Goal: Information Seeking & Learning: Learn about a topic

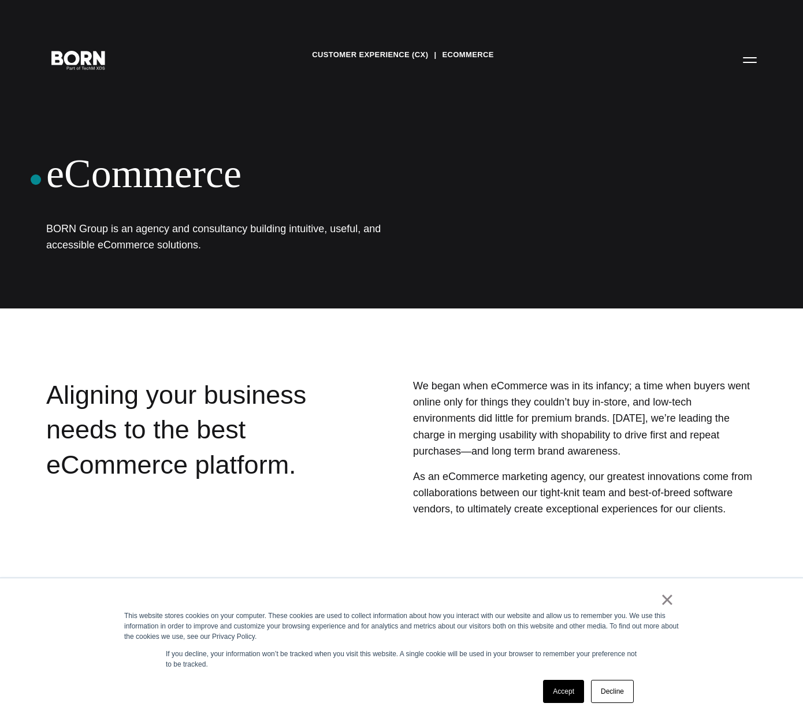
drag, startPoint x: 192, startPoint y: 248, endPoint x: 36, endPoint y: 180, distance: 170.8
click at [36, 180] on div "Customer Experience (CX) eCommerce eCommerce BORN Group is an agency and consul…" at bounding box center [401, 154] width 803 height 309
copy div "eCommerce BORN Group is an agency and consultancy building intuitive, useful, a…"
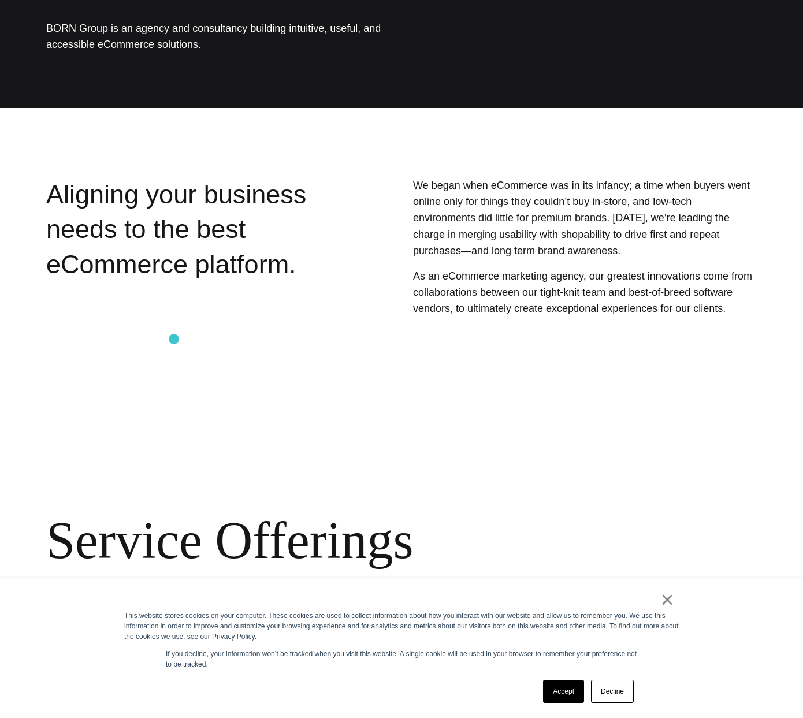
scroll to position [201, 0]
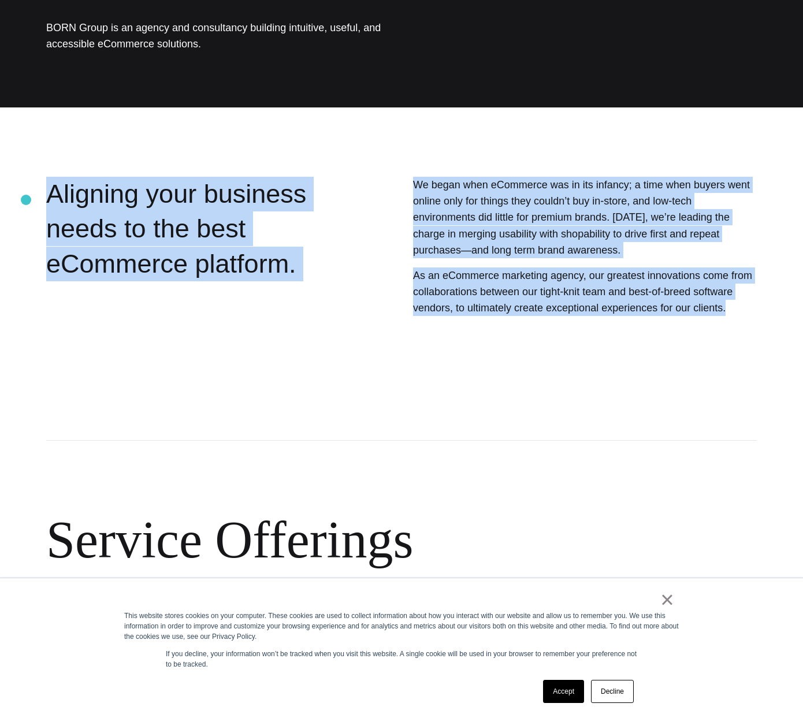
drag, startPoint x: 740, startPoint y: 314, endPoint x: 26, endPoint y: 200, distance: 722.6
click at [26, 200] on section "Aligning your business needs to the best eCommerce platform. We began when eCom…" at bounding box center [401, 277] width 803 height 200
copy section "Aligning your business needs to the best eCommerce platform. We began when eCom…"
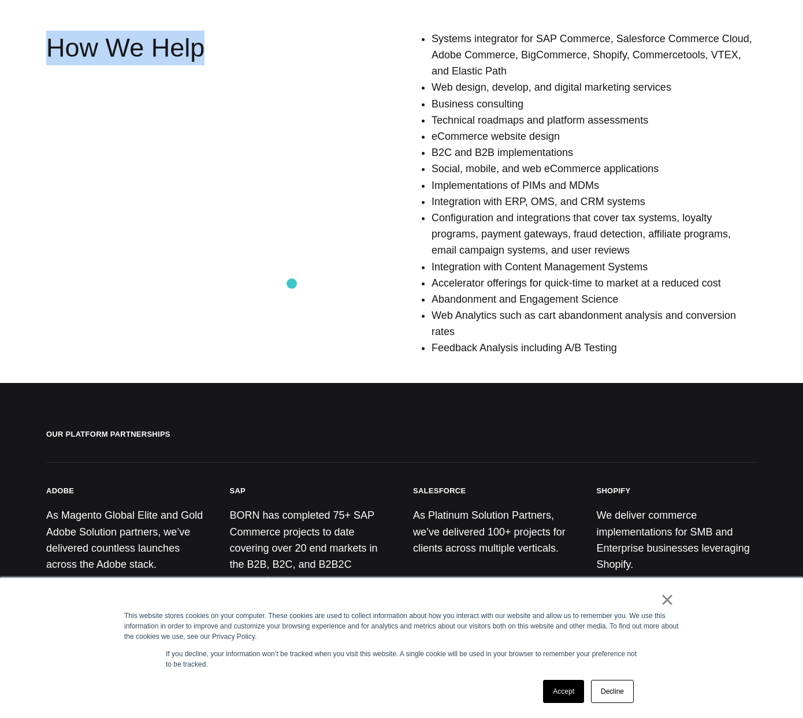
scroll to position [868, 0]
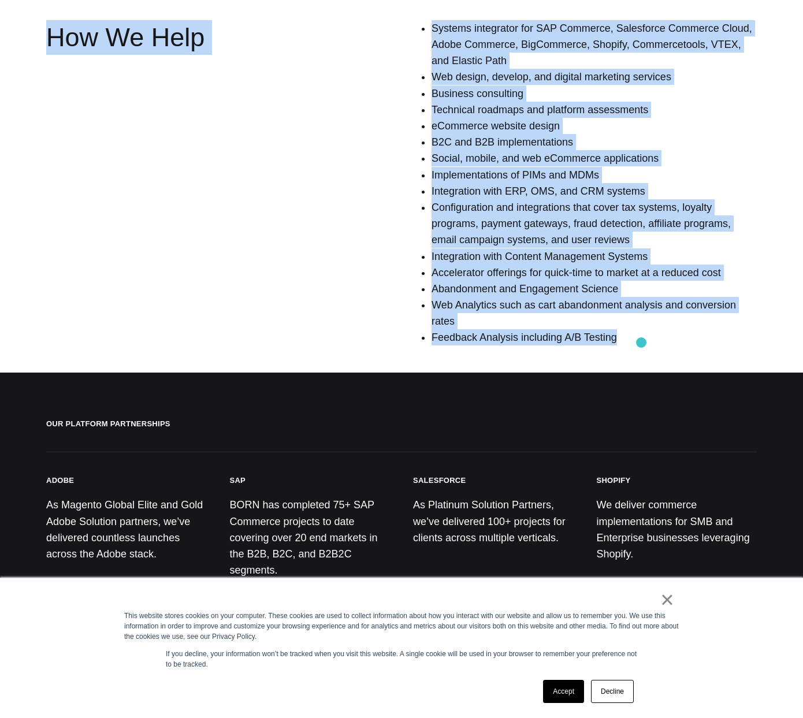
drag, startPoint x: 44, startPoint y: 175, endPoint x: 641, endPoint y: 343, distance: 620.5
click at [641, 343] on section "Service Offerings How We Help Systems integrator for SAP Commerce, Salesforce C…" at bounding box center [401, 41] width 803 height 628
copy section "Service Offerings How We Help Systems integrator for SAP Commerce, Salesforce C…"
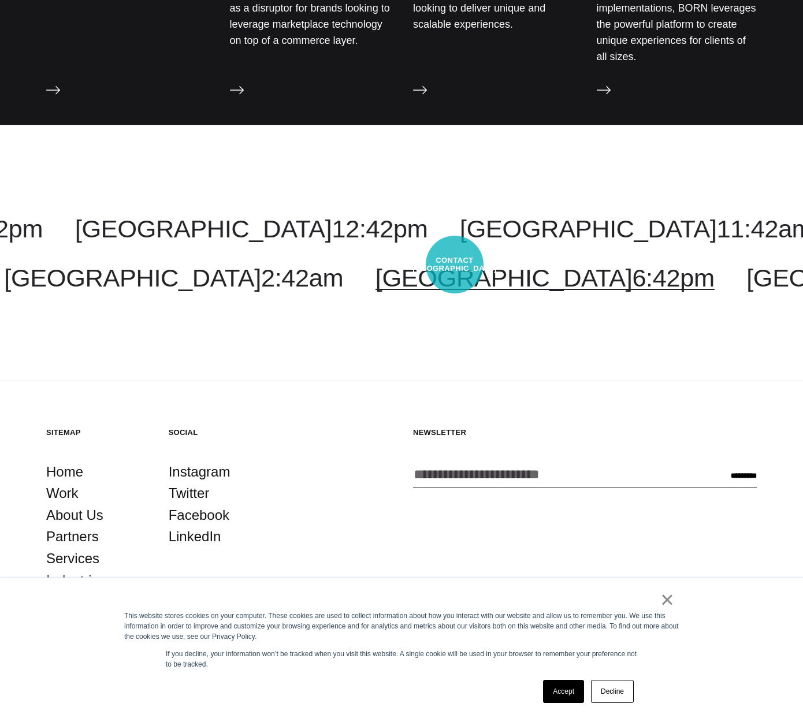
scroll to position [1580, 0]
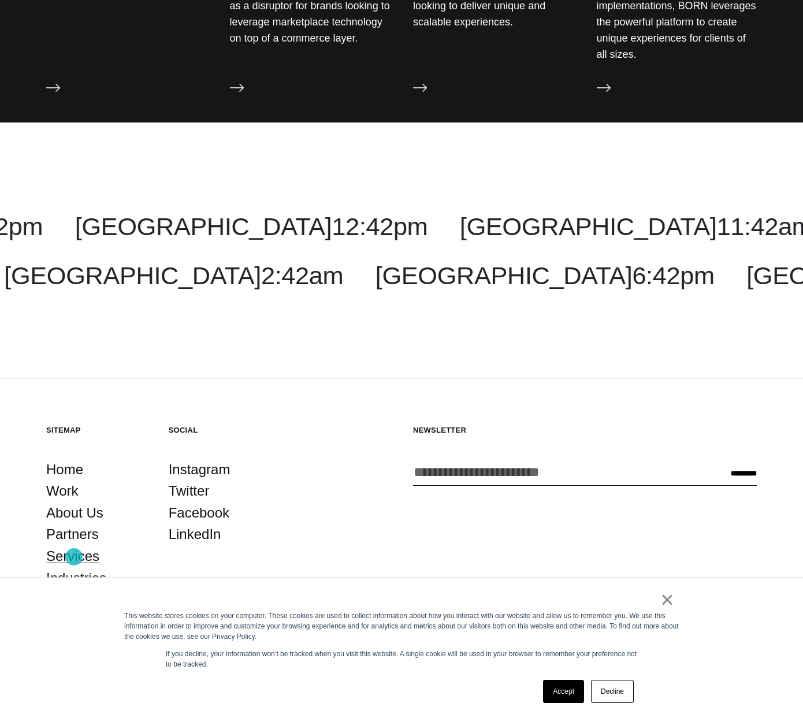
click at [74, 557] on link "Services" at bounding box center [72, 556] width 53 height 22
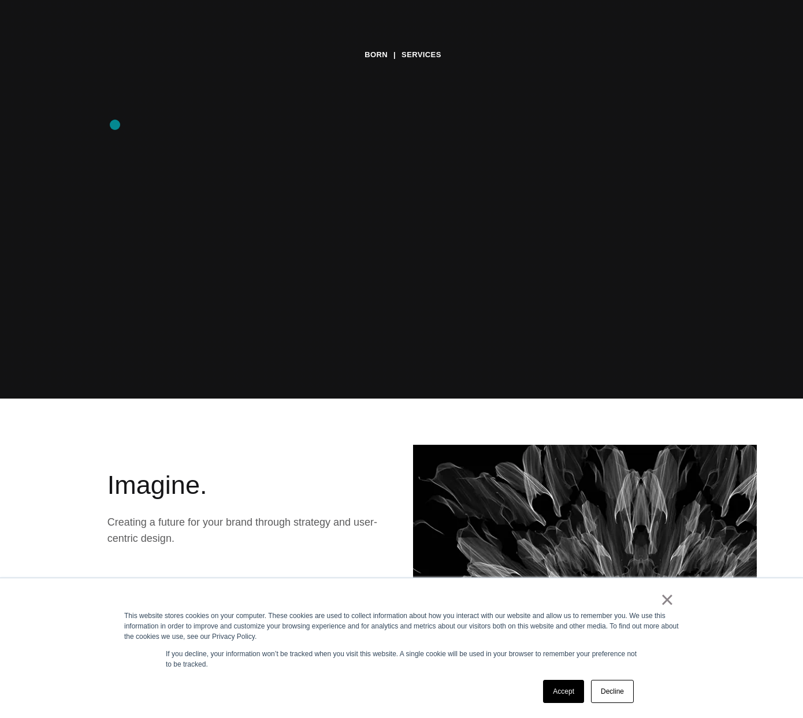
scroll to position [319, 0]
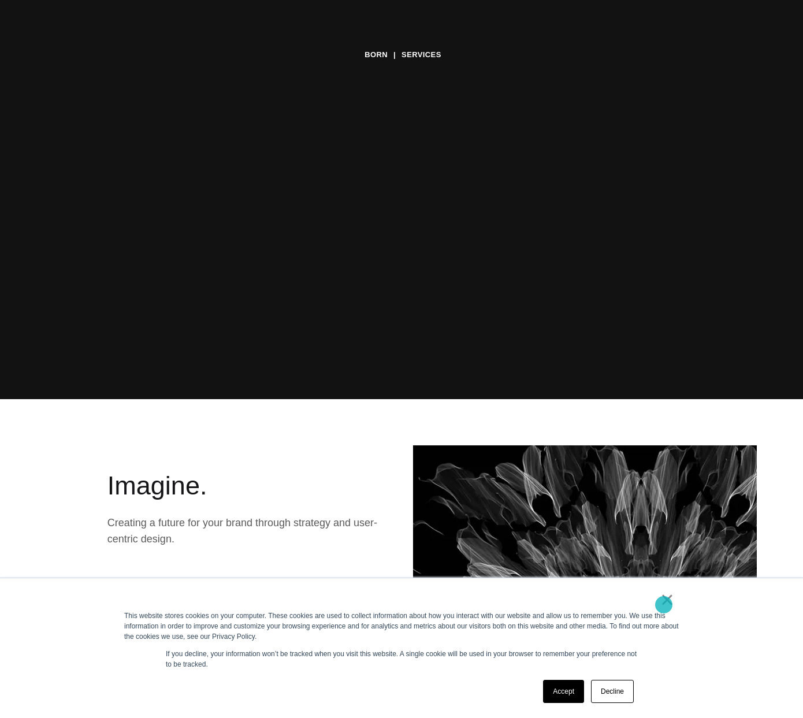
click at [664, 605] on link "×" at bounding box center [667, 600] width 14 height 10
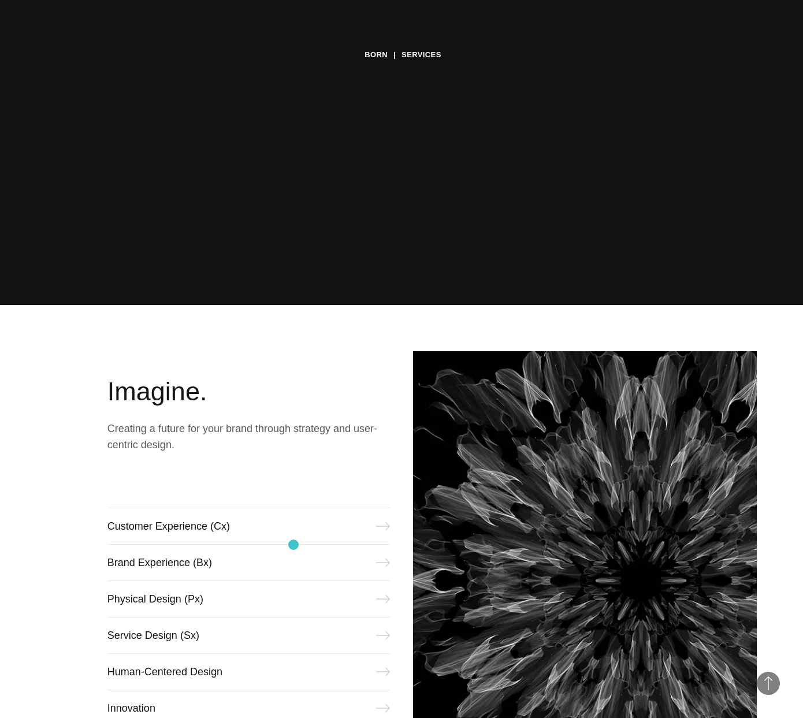
scroll to position [469, 0]
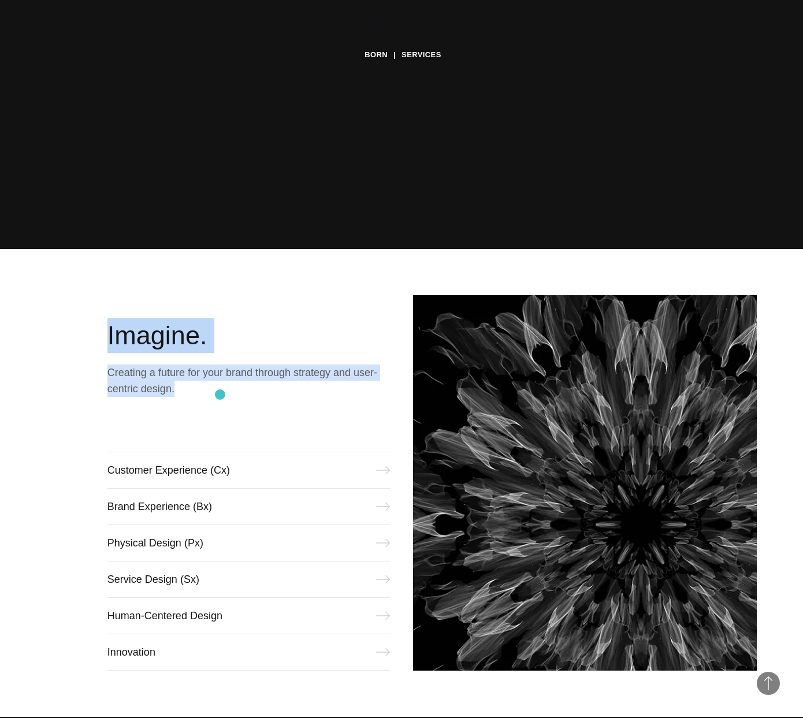
drag, startPoint x: 109, startPoint y: 335, endPoint x: 221, endPoint y: 395, distance: 127.5
click at [221, 395] on div "Imagine. Creating a future for your brand through strategy and user-centric des…" at bounding box center [248, 483] width 283 height 376
copy div "Imagine. Creating a future for your brand through strategy and user-centric des…"
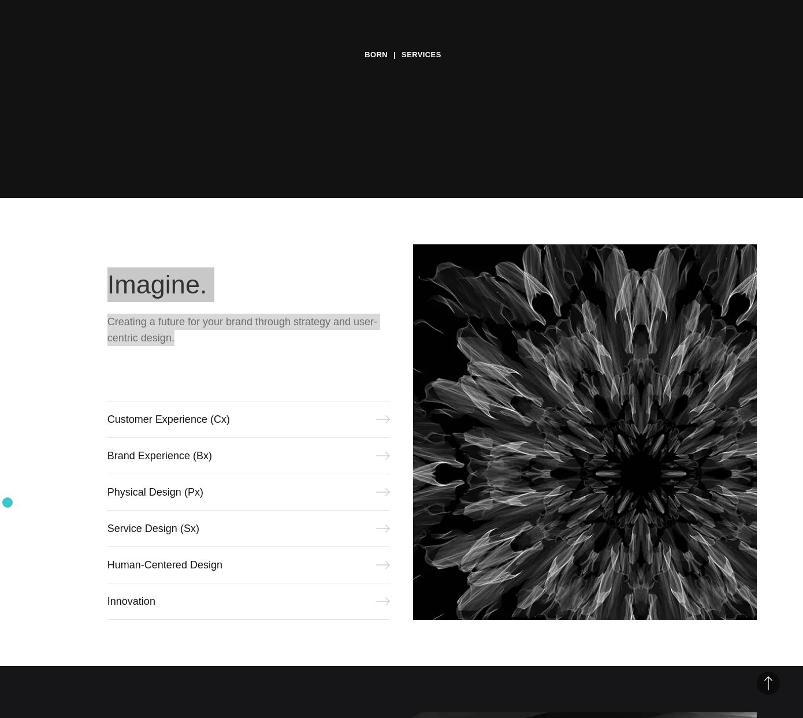
scroll to position [600, 0]
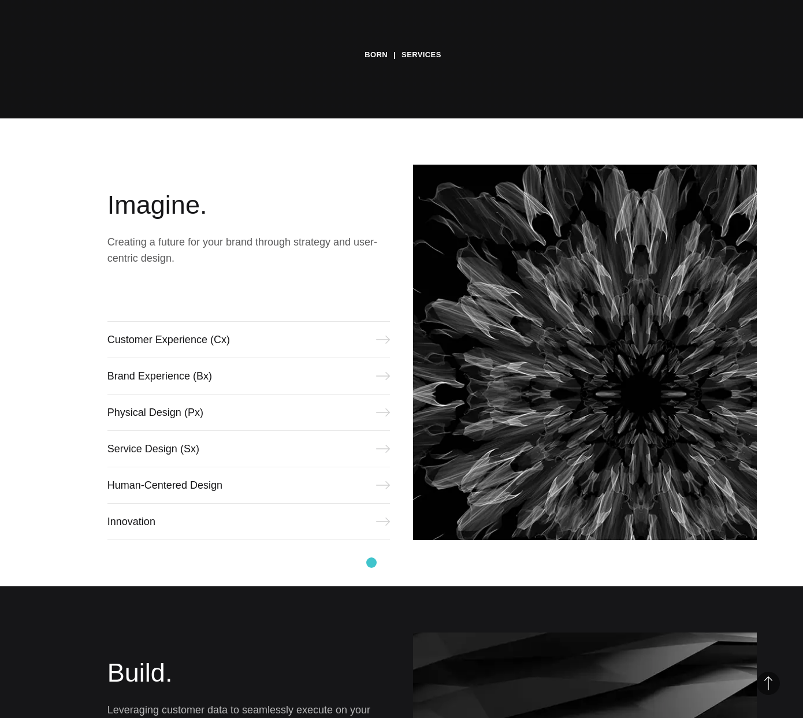
click at [372, 563] on div "Imagine. Creating a future for your brand through strategy and user-centric des…" at bounding box center [401, 352] width 803 height 468
drag, startPoint x: 384, startPoint y: 553, endPoint x: 101, endPoint y: 341, distance: 353.4
click at [101, 341] on div "Imagine. Creating a future for your brand through strategy and user-centric des…" at bounding box center [401, 352] width 803 height 468
copy ul "Customer Experience (Cx) Brand Experience (Bx) Physical Design (Px) Service Des…"
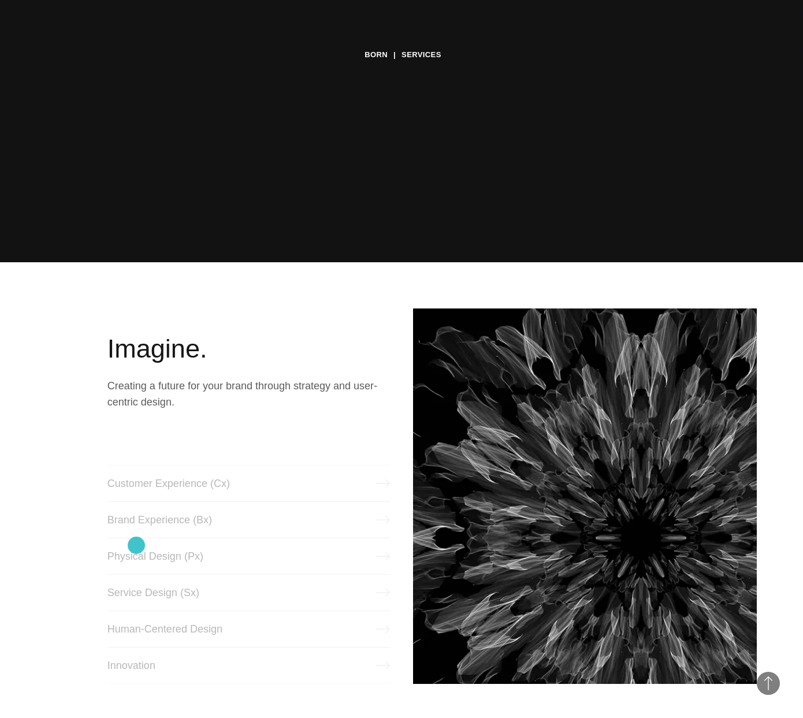
scroll to position [533, 0]
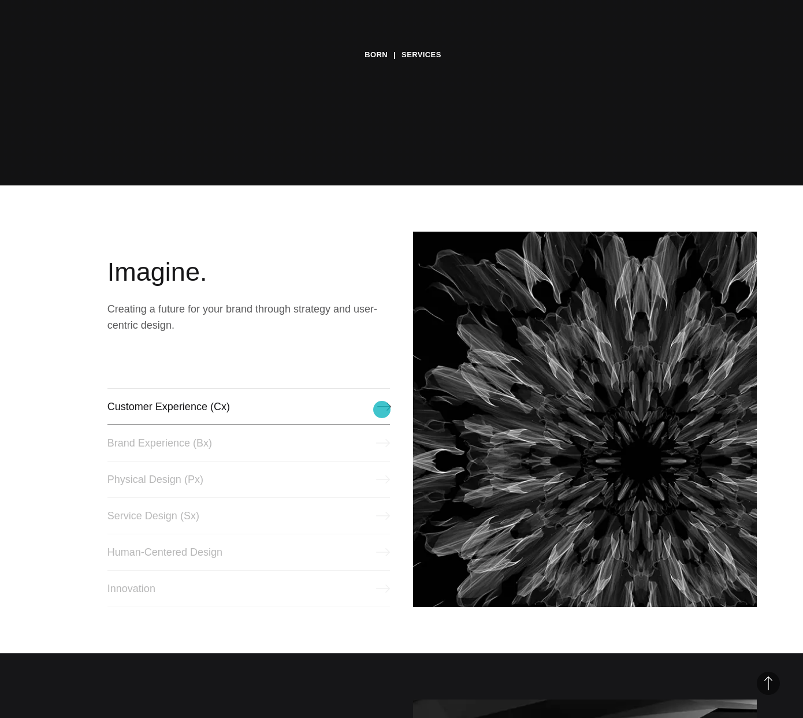
click at [382, 410] on link "Customer Experience (Cx)" at bounding box center [248, 406] width 283 height 37
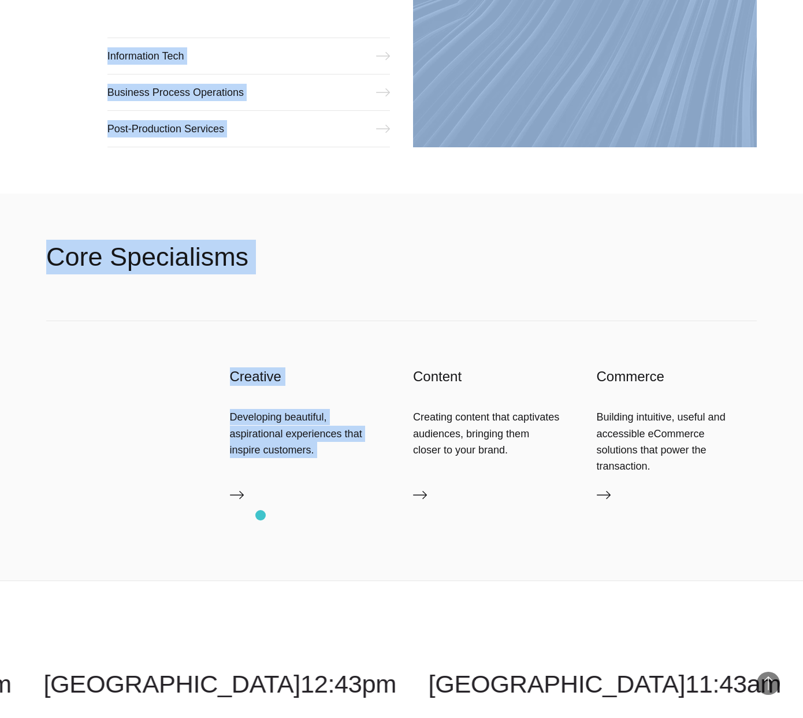
scroll to position [2063, 0]
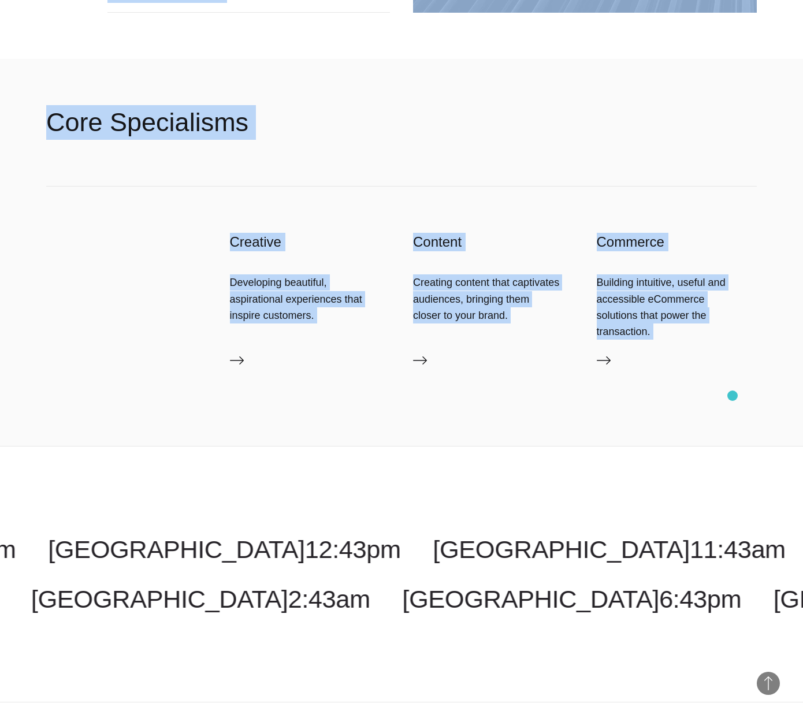
drag, startPoint x: 102, startPoint y: 344, endPoint x: 733, endPoint y: 396, distance: 632.5
copy main "Build. Leveraging customer data to seamlessly execute on your strategy. Behavio…"
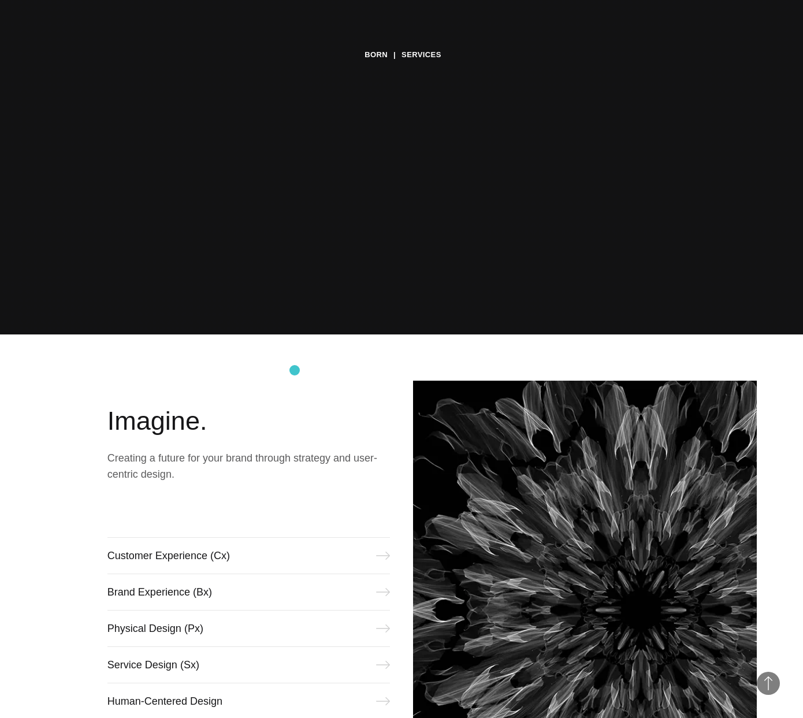
scroll to position [0, 0]
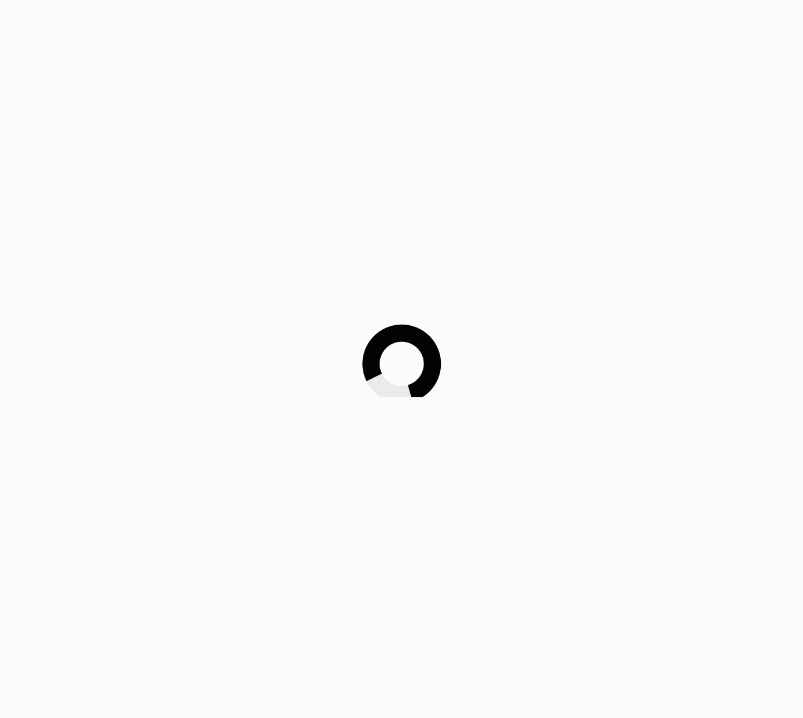
scroll to position [205, 0]
